Goal: Task Accomplishment & Management: Manage account settings

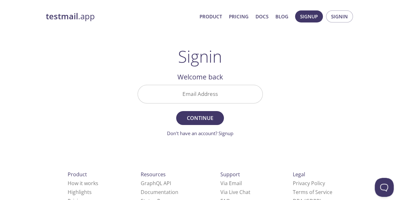
click at [205, 94] on input "Email Address" at bounding box center [200, 94] width 125 height 18
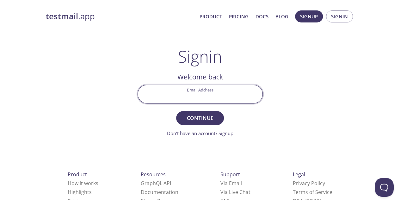
type input "[EMAIL_ADDRESS][DOMAIN_NAME]"
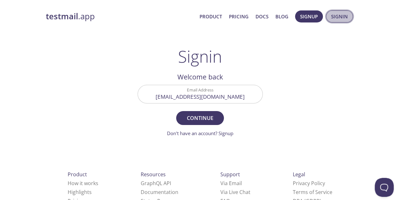
click at [339, 22] on button "Signin" at bounding box center [339, 16] width 27 height 12
click at [203, 114] on span "Continue" at bounding box center [200, 118] width 34 height 9
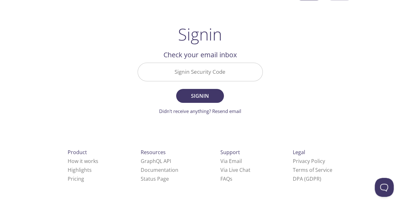
scroll to position [23, 0]
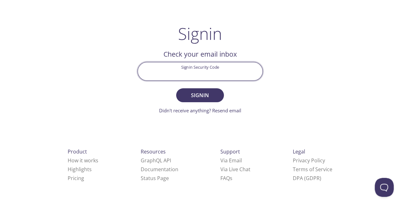
click at [191, 64] on input "Signin Security Code" at bounding box center [200, 71] width 125 height 18
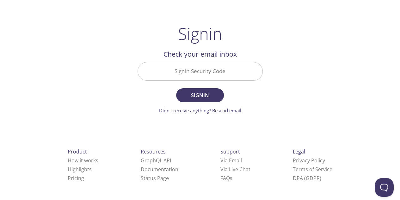
click at [264, 74] on div "Signin Security Code" at bounding box center [200, 71] width 130 height 24
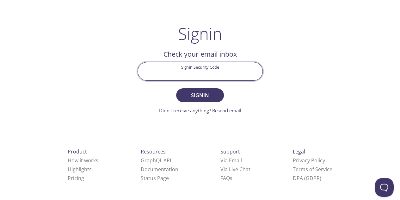
paste input "8QSE5HX"
type input "8QSE5HX"
click at [204, 94] on span "Signin" at bounding box center [200, 95] width 34 height 9
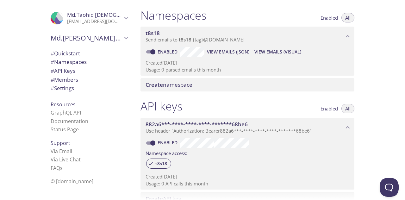
scroll to position [21, 0]
